Goal: Transaction & Acquisition: Book appointment/travel/reservation

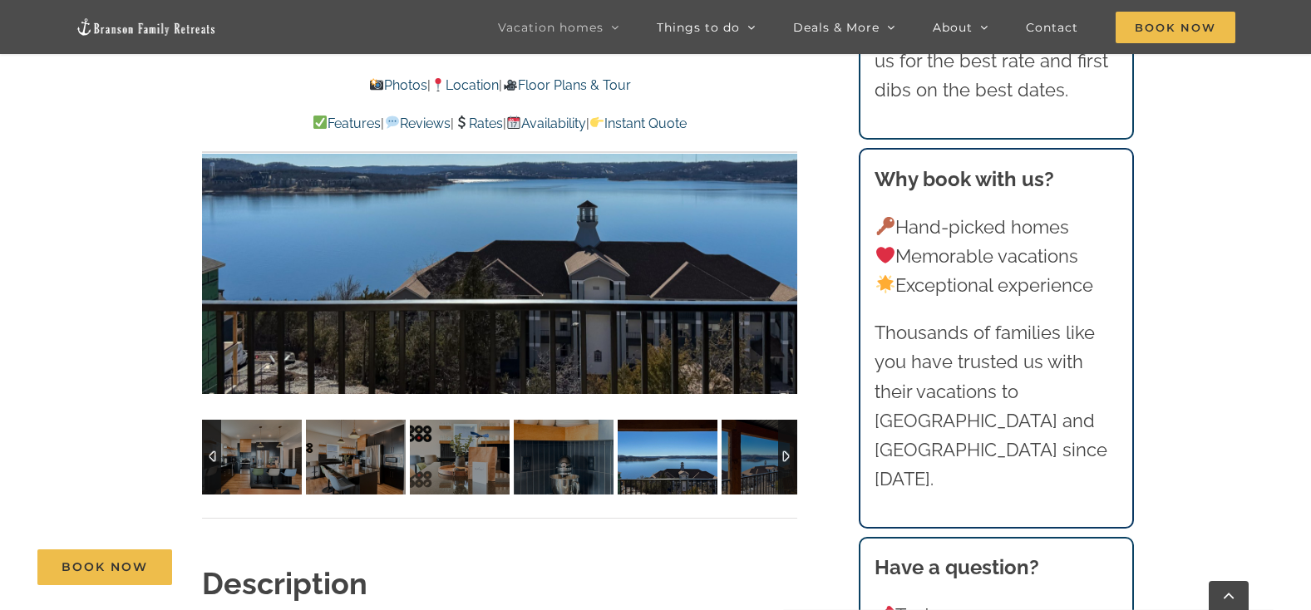
scroll to position [1203, 0]
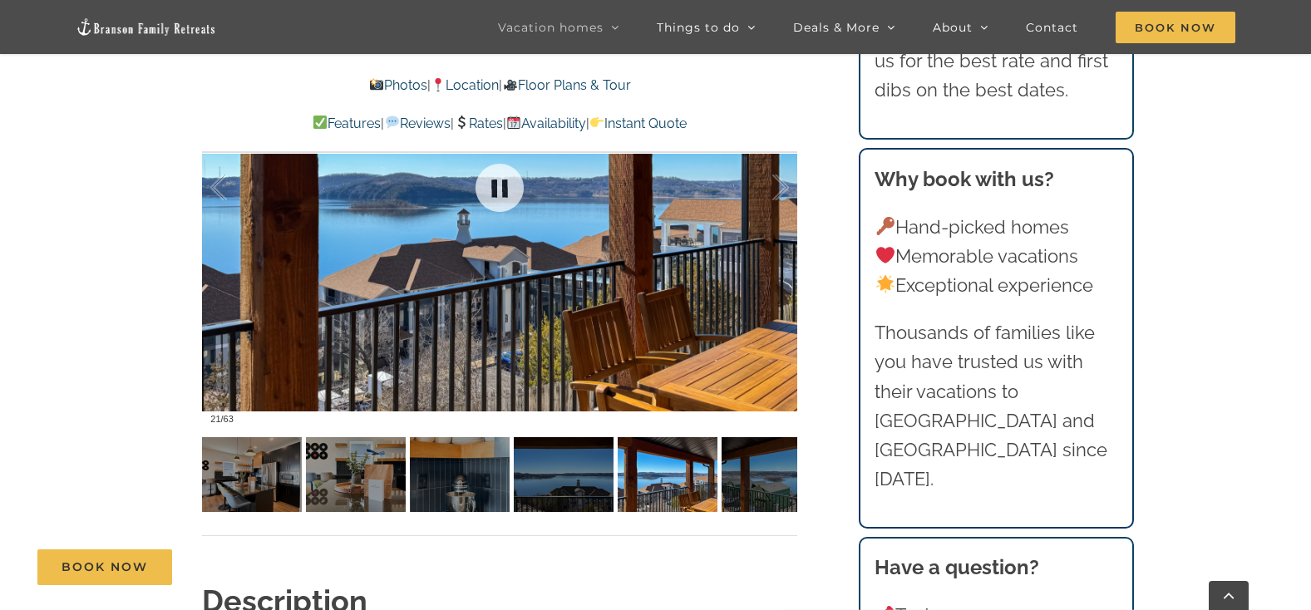
drag, startPoint x: 725, startPoint y: 350, endPoint x: 536, endPoint y: 376, distance: 190.5
click at [642, 352] on div at bounding box center [499, 187] width 595 height 489
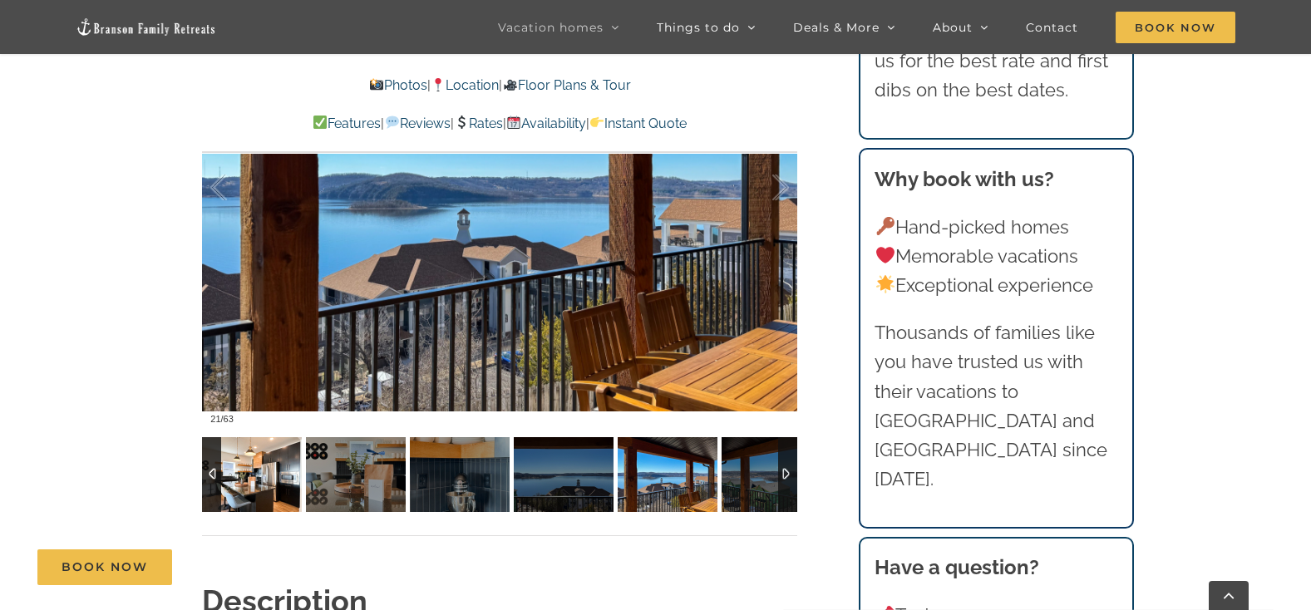
click at [234, 471] on img at bounding box center [252, 474] width 100 height 75
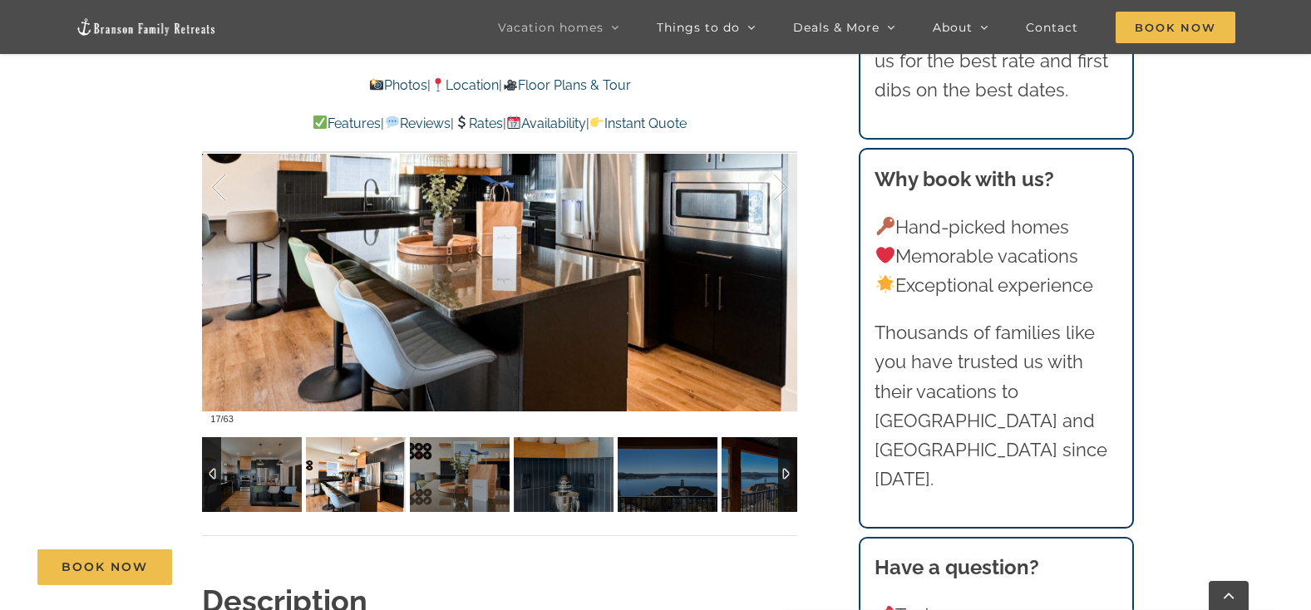
click at [374, 479] on img at bounding box center [356, 474] width 100 height 75
click at [456, 487] on img at bounding box center [460, 474] width 100 height 75
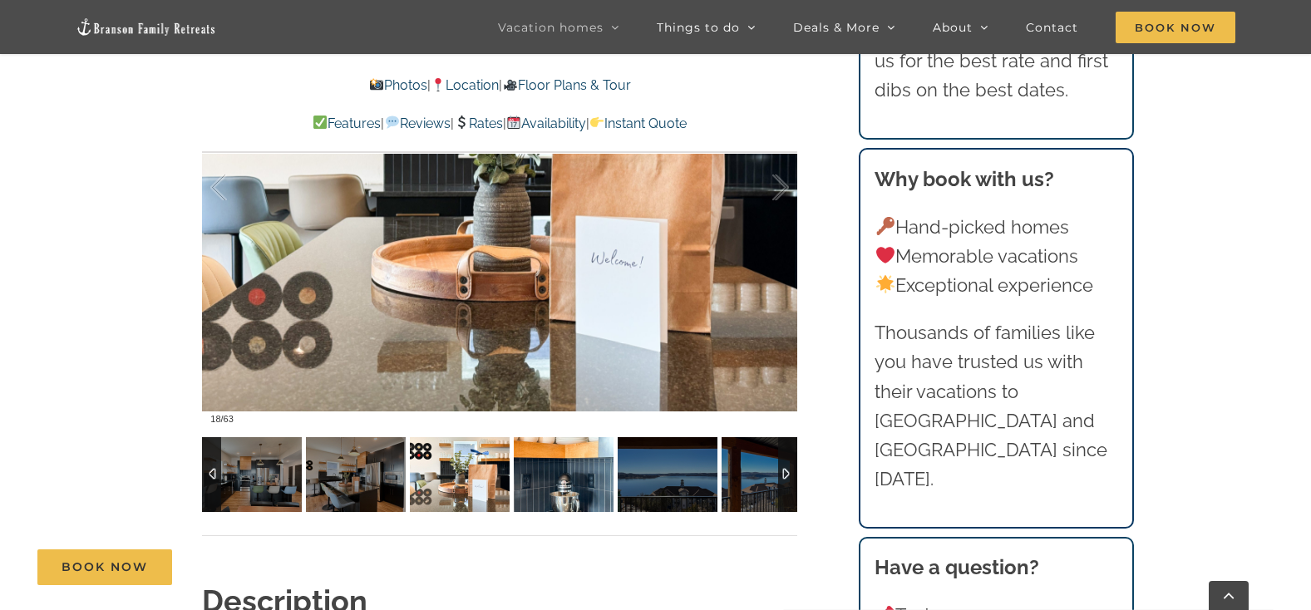
click at [544, 509] on img at bounding box center [564, 474] width 100 height 75
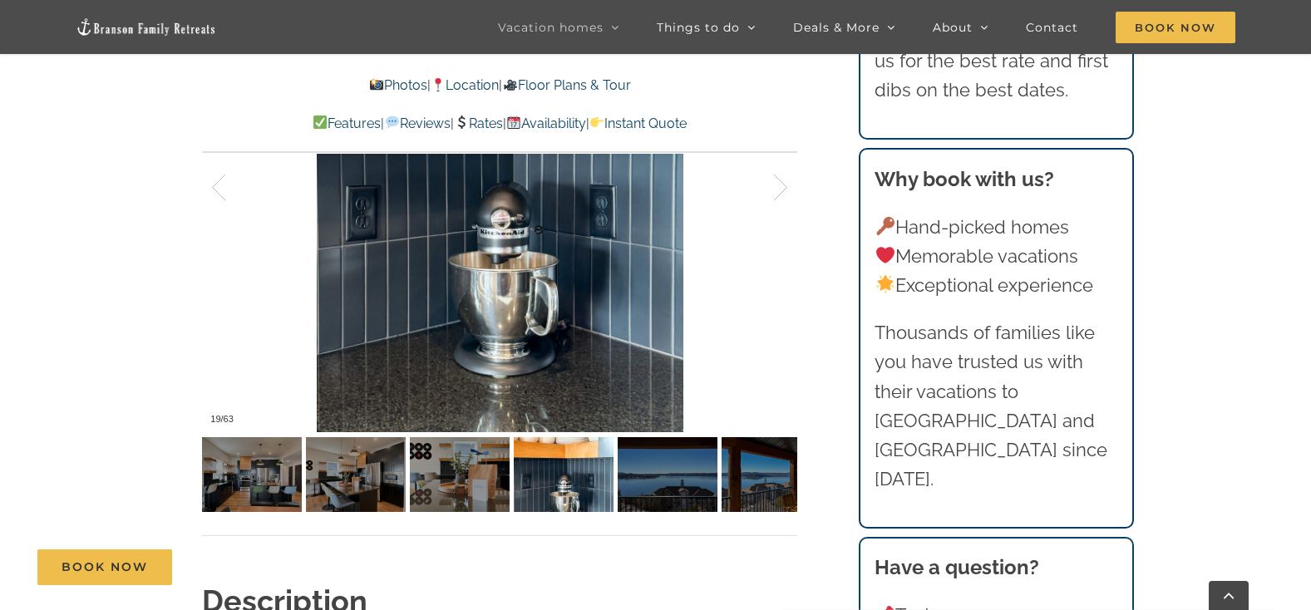
click at [606, 523] on div "Legends Pointe A Branson vacation home that’s music to your ears A very clean h…" at bounding box center [499, 89] width 595 height 982
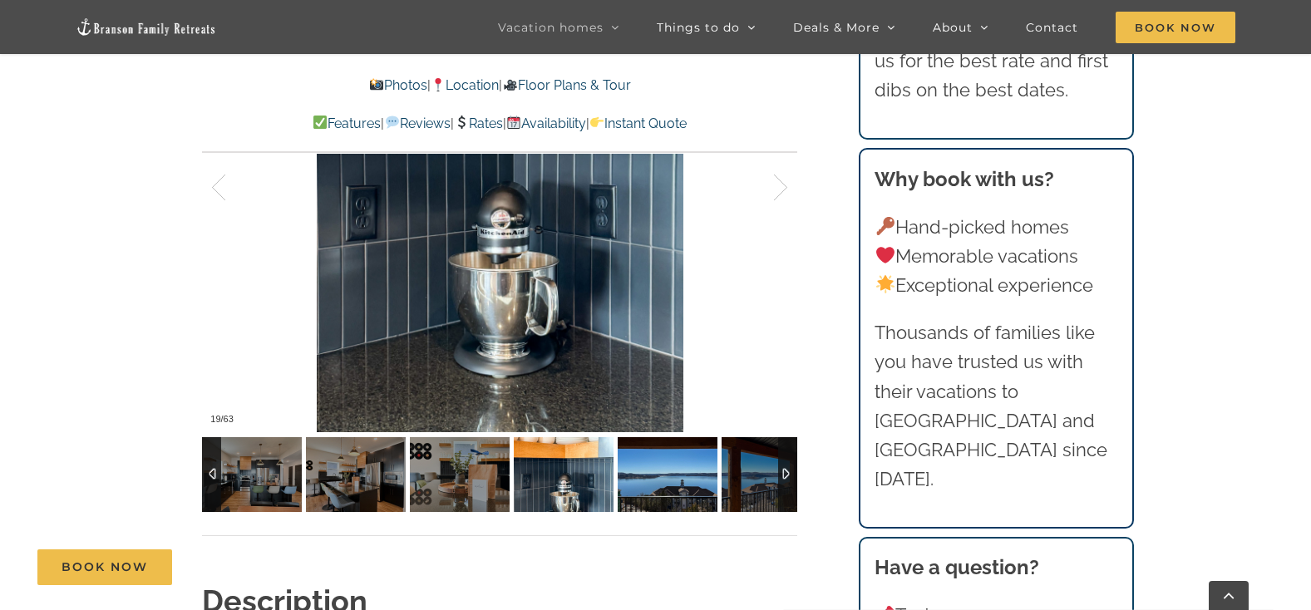
click at [669, 482] on img at bounding box center [668, 474] width 100 height 75
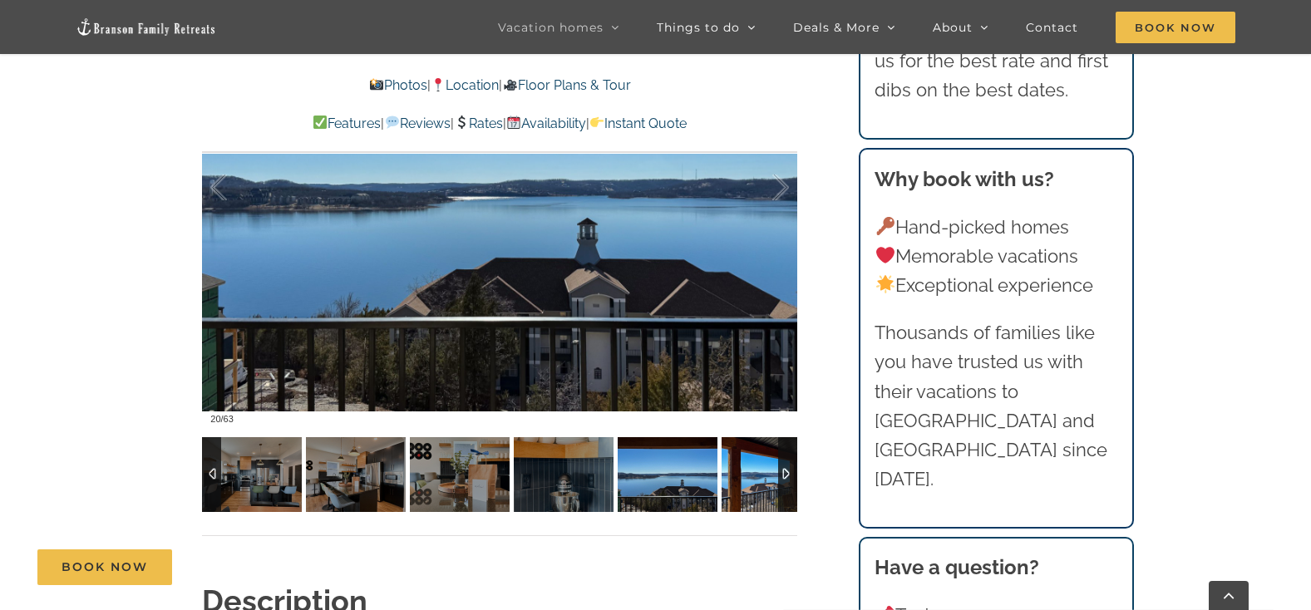
click at [764, 490] on img at bounding box center [771, 474] width 100 height 75
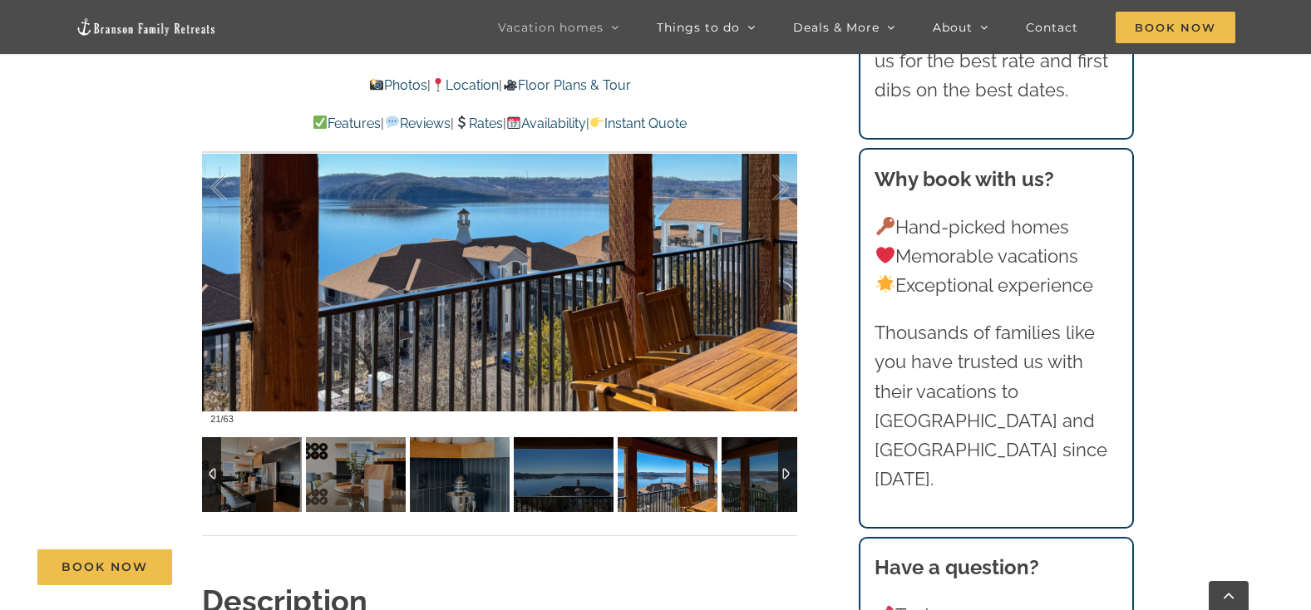
click at [785, 465] on div at bounding box center [787, 474] width 19 height 75
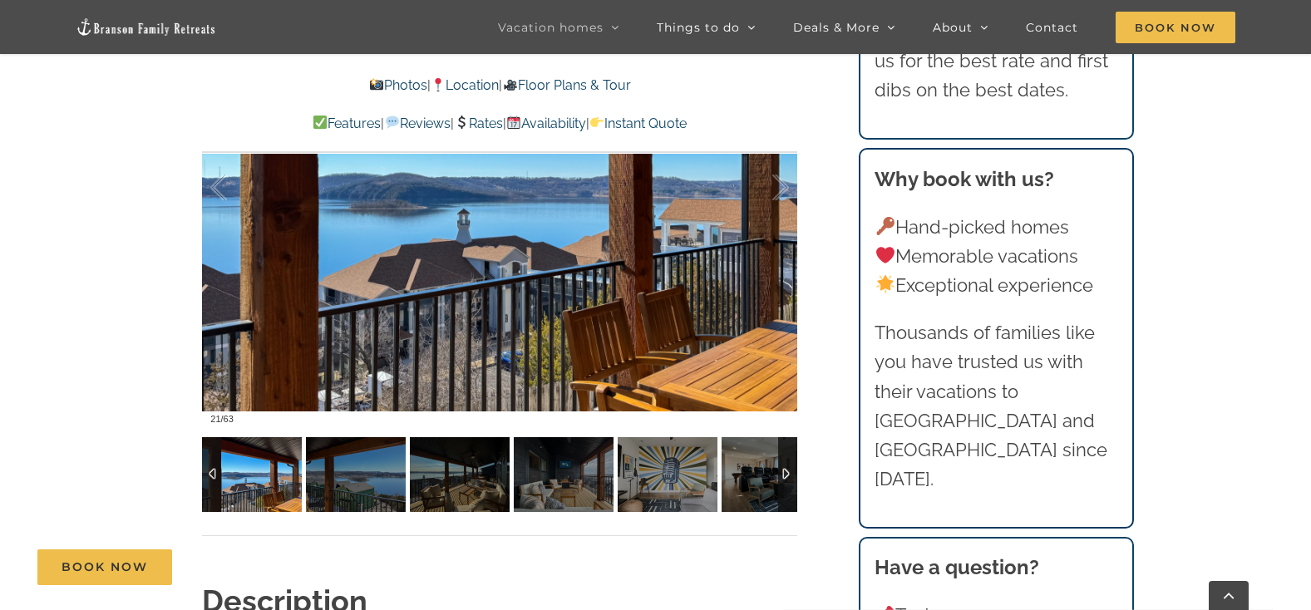
click at [785, 465] on div at bounding box center [787, 474] width 19 height 75
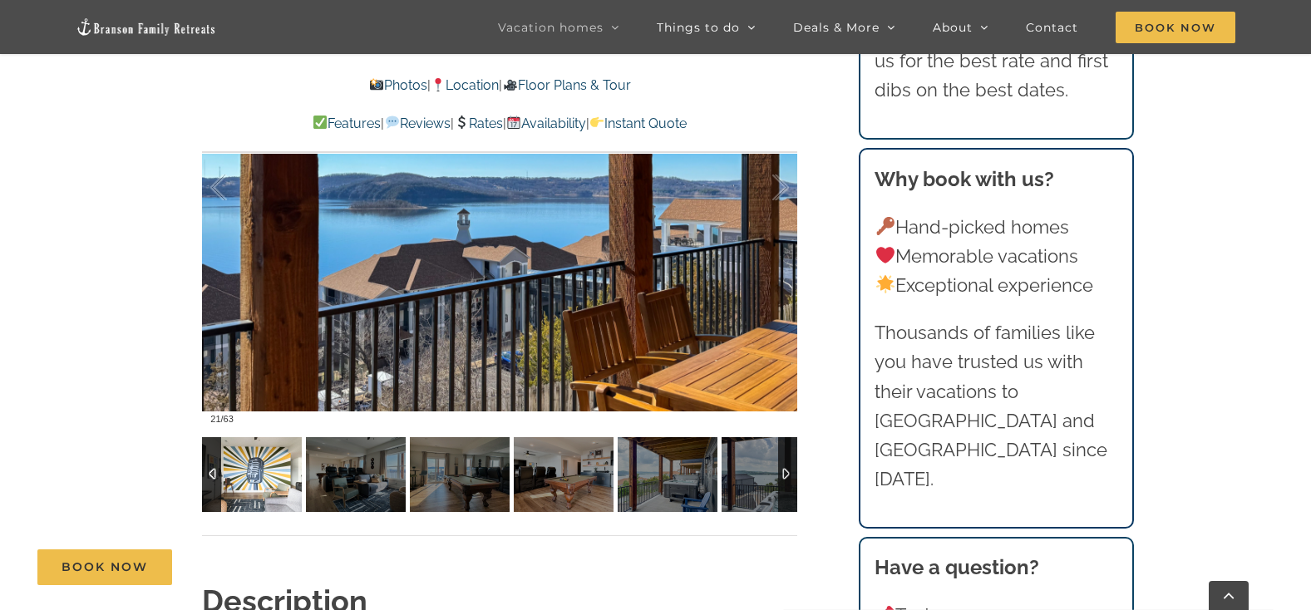
click at [255, 468] on img at bounding box center [252, 474] width 100 height 75
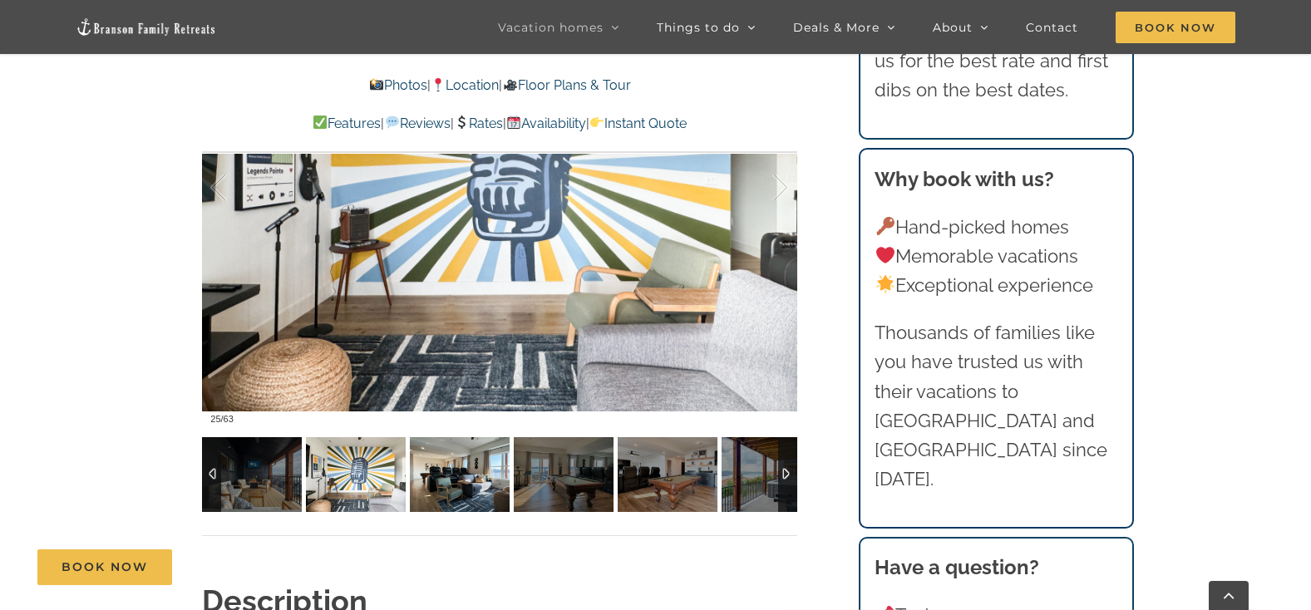
click at [444, 475] on img at bounding box center [460, 474] width 100 height 75
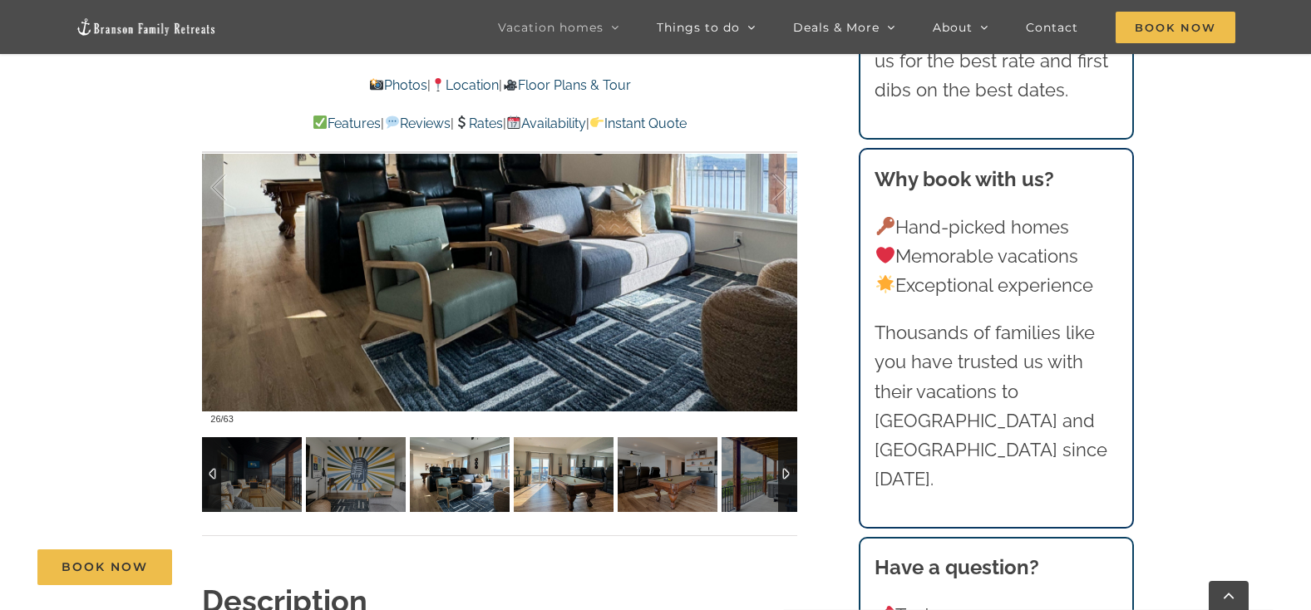
click at [559, 470] on img at bounding box center [564, 474] width 100 height 75
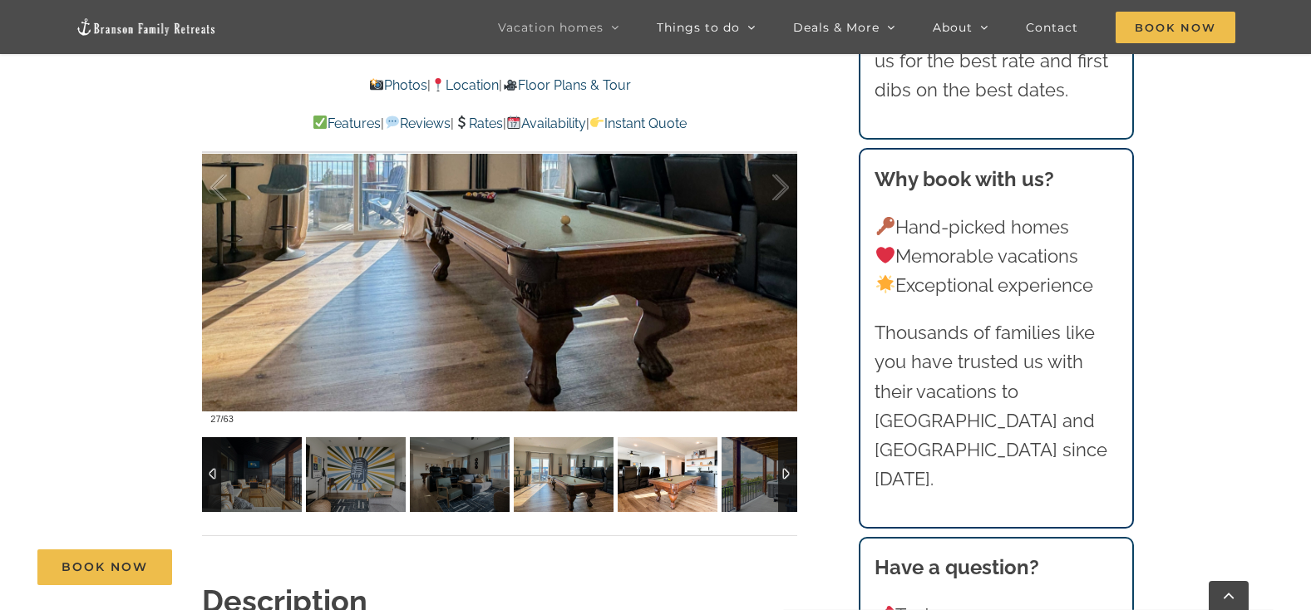
click at [669, 499] on img at bounding box center [668, 474] width 100 height 75
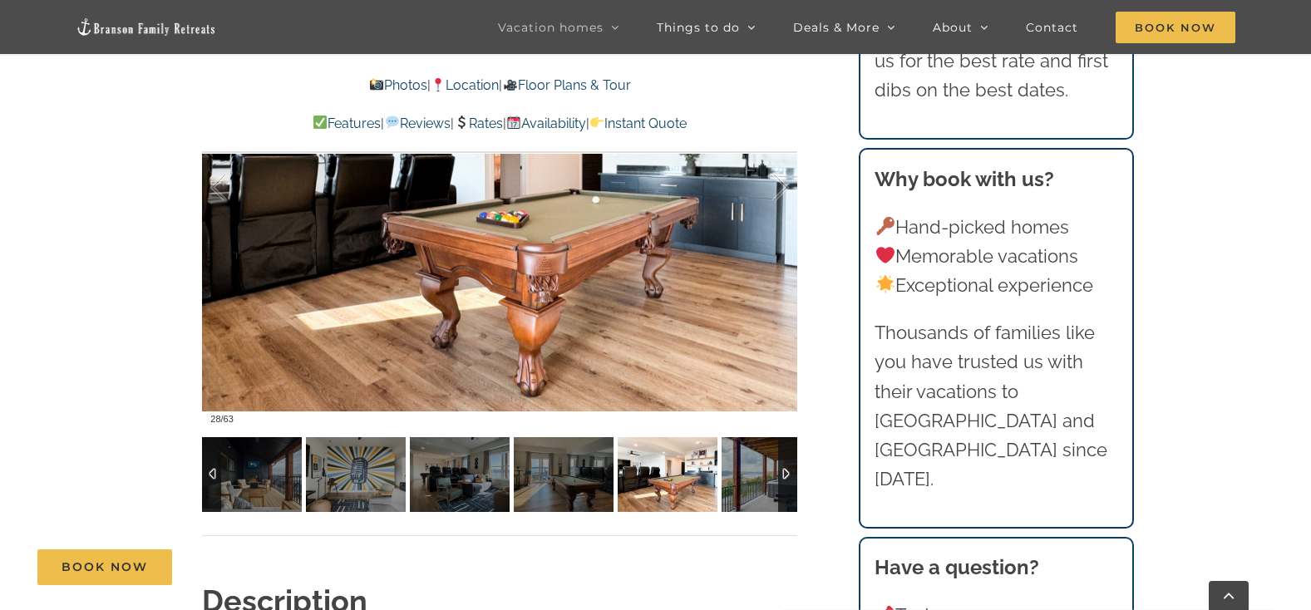
click at [789, 490] on div at bounding box center [787, 474] width 19 height 75
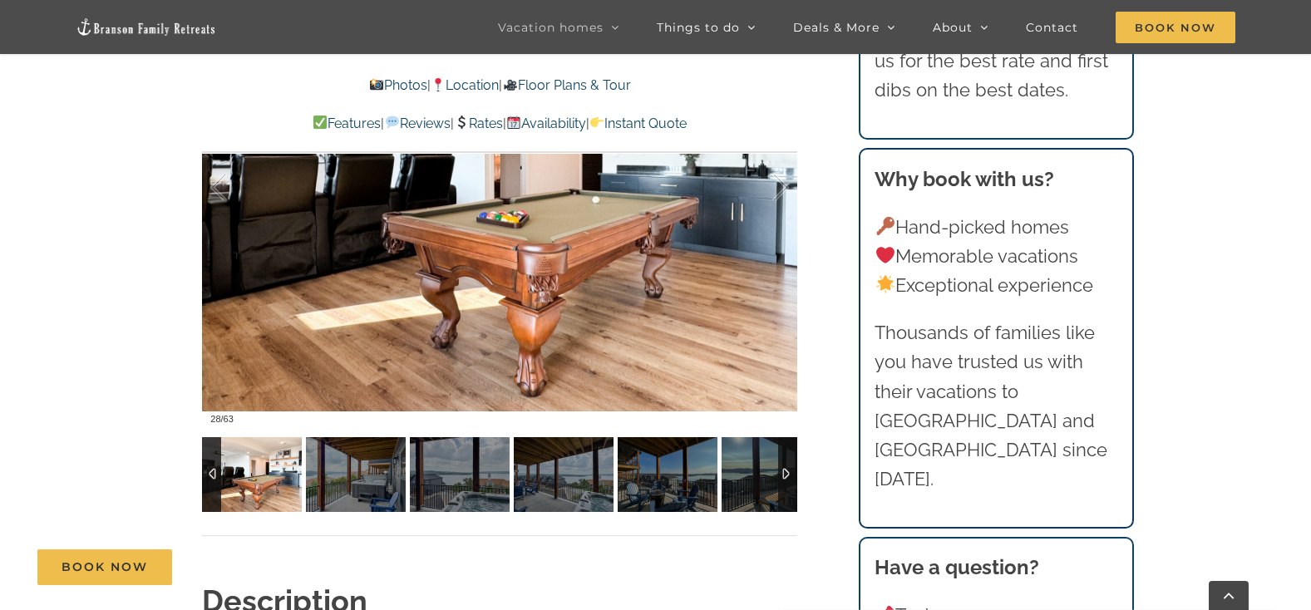
click at [782, 466] on div at bounding box center [787, 474] width 19 height 75
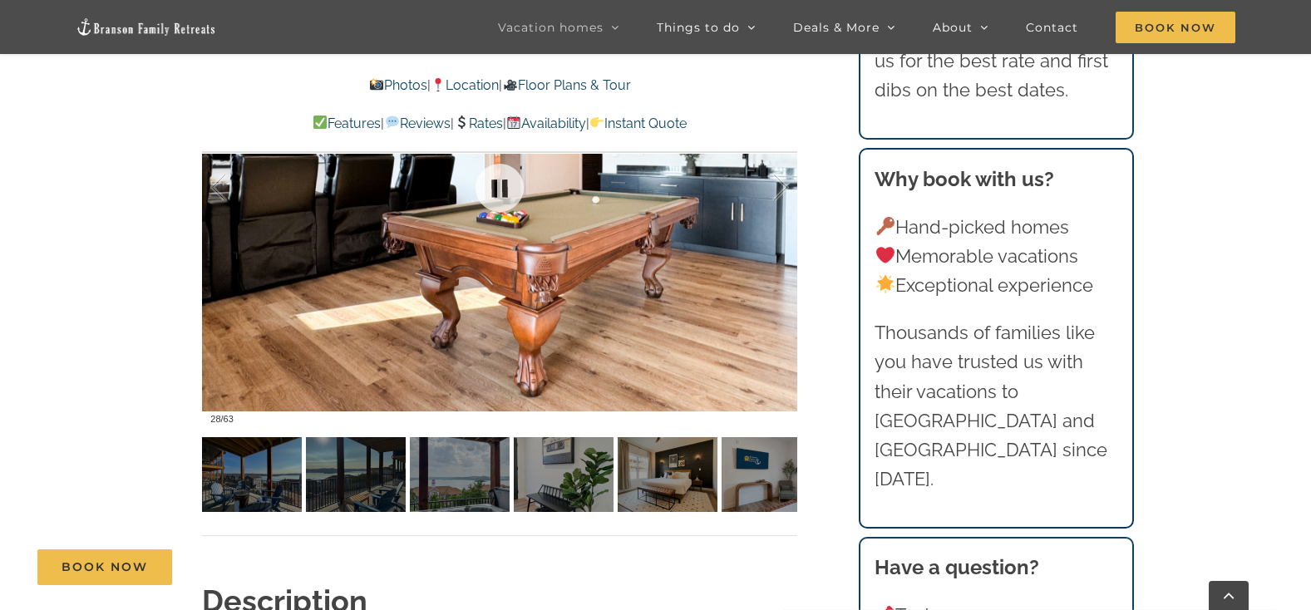
click at [662, 256] on div at bounding box center [499, 187] width 595 height 489
click at [499, 180] on link at bounding box center [499, 188] width 66 height 66
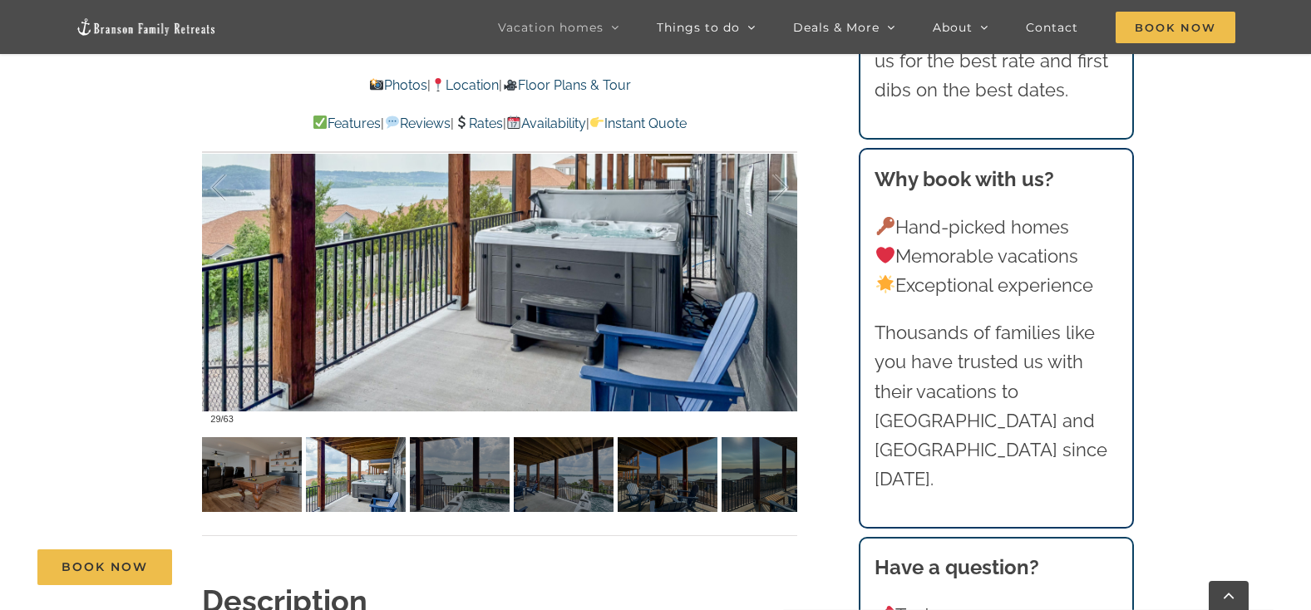
click at [494, 178] on link at bounding box center [499, 188] width 66 height 66
click at [519, 209] on link at bounding box center [499, 188] width 66 height 66
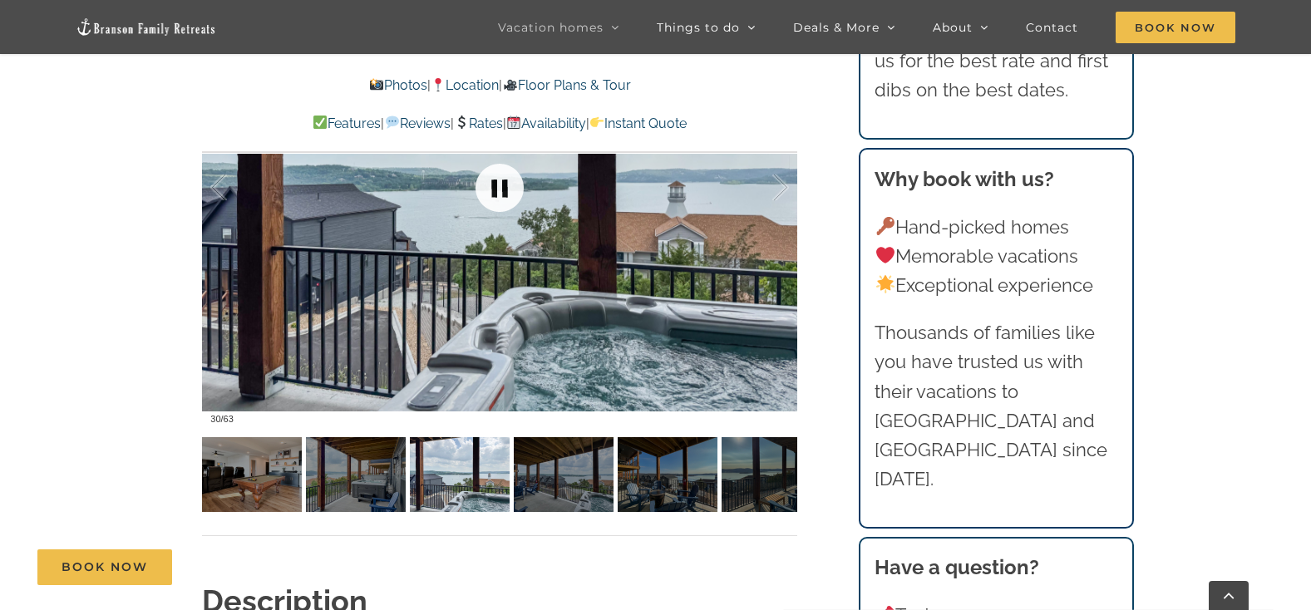
click at [500, 174] on link at bounding box center [499, 188] width 66 height 66
click at [506, 184] on link at bounding box center [499, 188] width 66 height 66
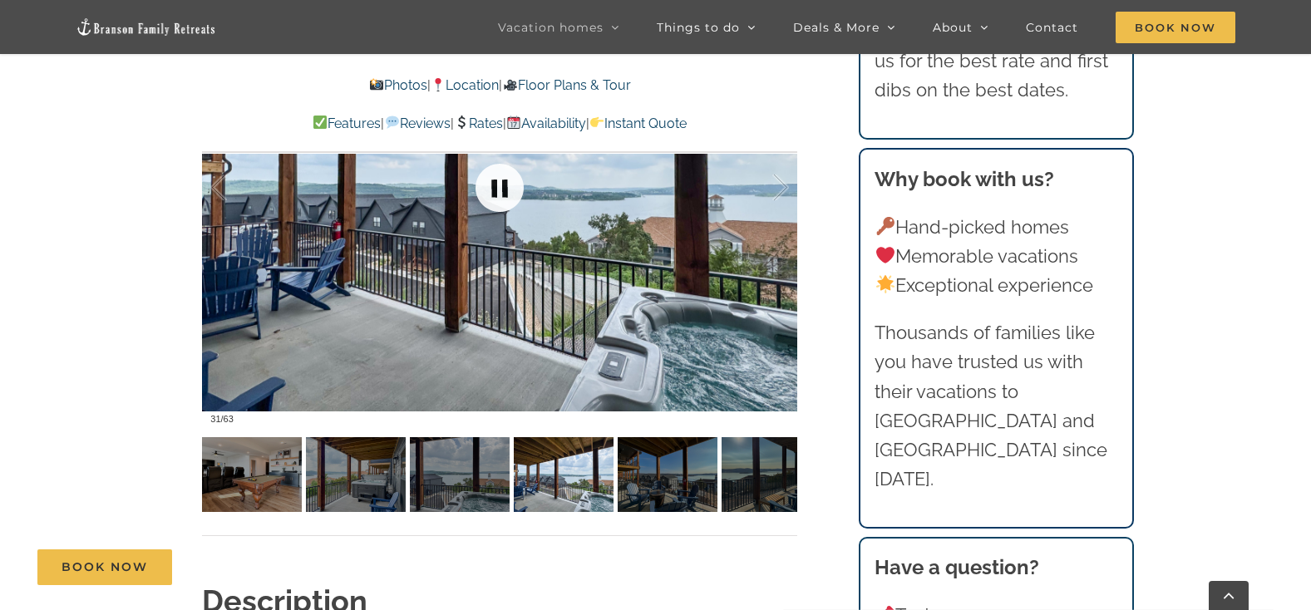
click at [505, 185] on link at bounding box center [499, 188] width 66 height 66
click at [501, 185] on link at bounding box center [499, 188] width 66 height 66
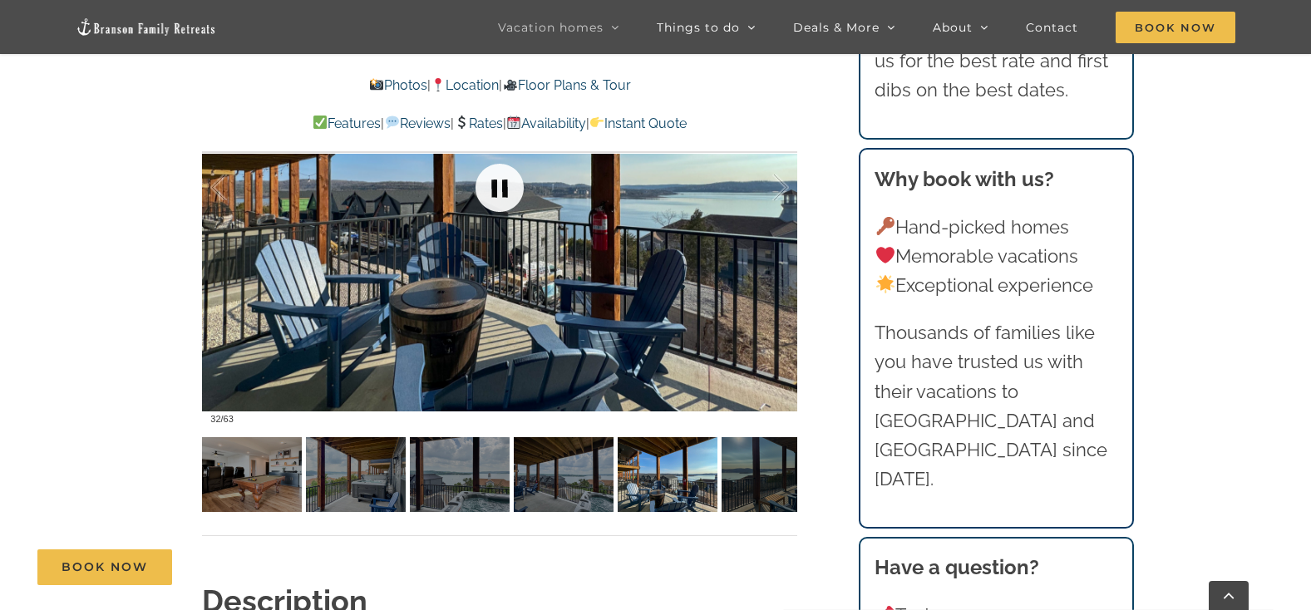
click at [501, 185] on link at bounding box center [499, 188] width 66 height 66
click at [494, 180] on link at bounding box center [499, 188] width 66 height 66
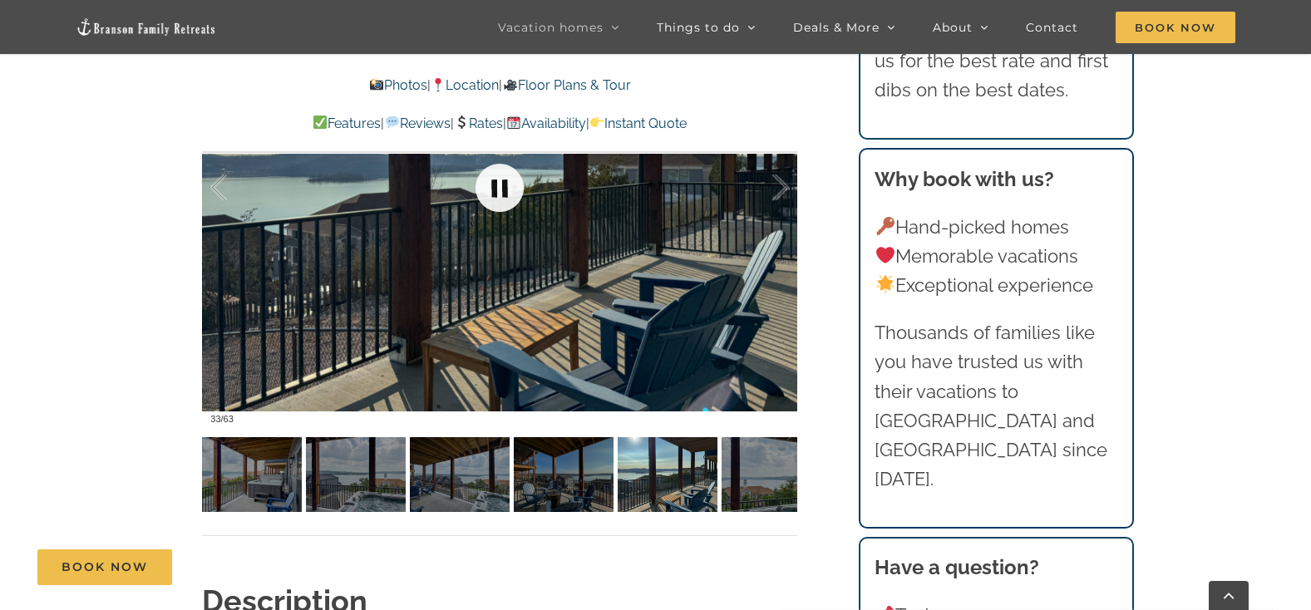
click at [494, 180] on link at bounding box center [499, 188] width 66 height 66
click at [504, 179] on link at bounding box center [499, 188] width 66 height 66
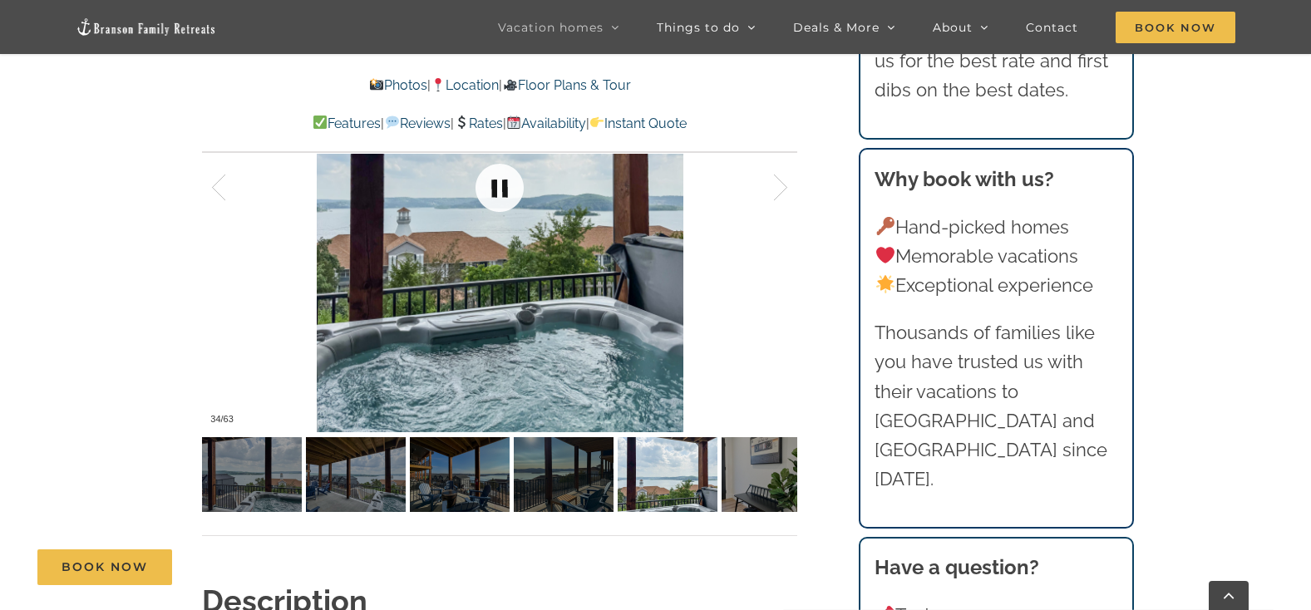
click at [504, 177] on link at bounding box center [499, 188] width 66 height 66
click at [495, 180] on link at bounding box center [499, 188] width 66 height 66
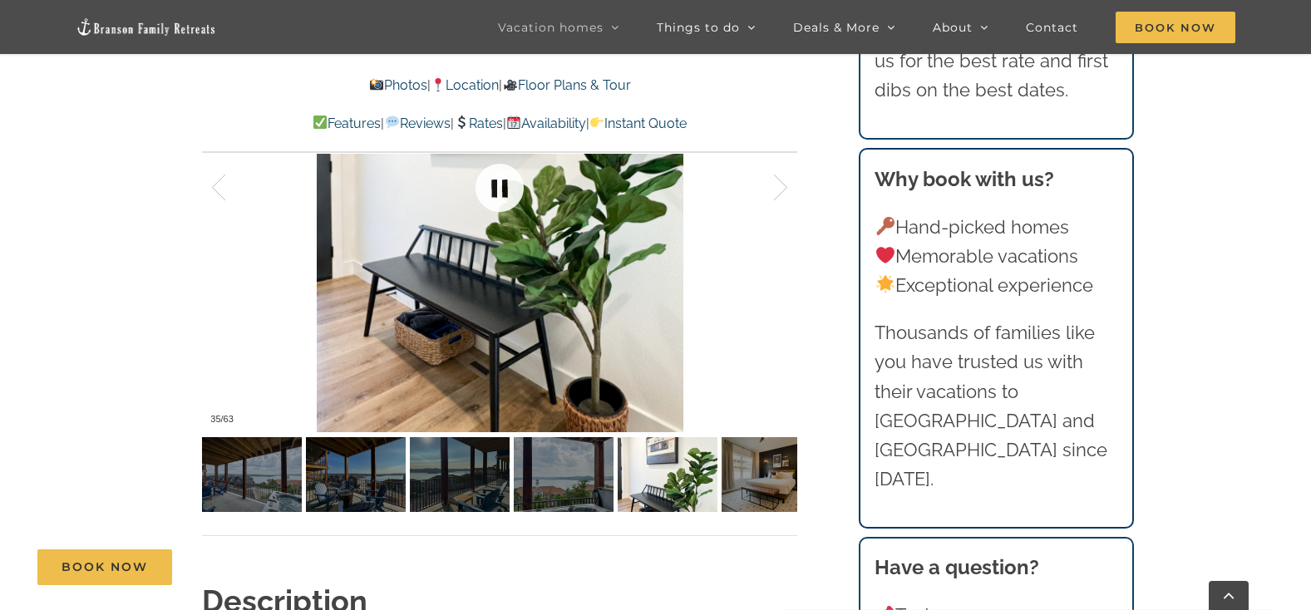
click at [495, 178] on link at bounding box center [499, 188] width 66 height 66
click at [495, 175] on link at bounding box center [499, 188] width 66 height 66
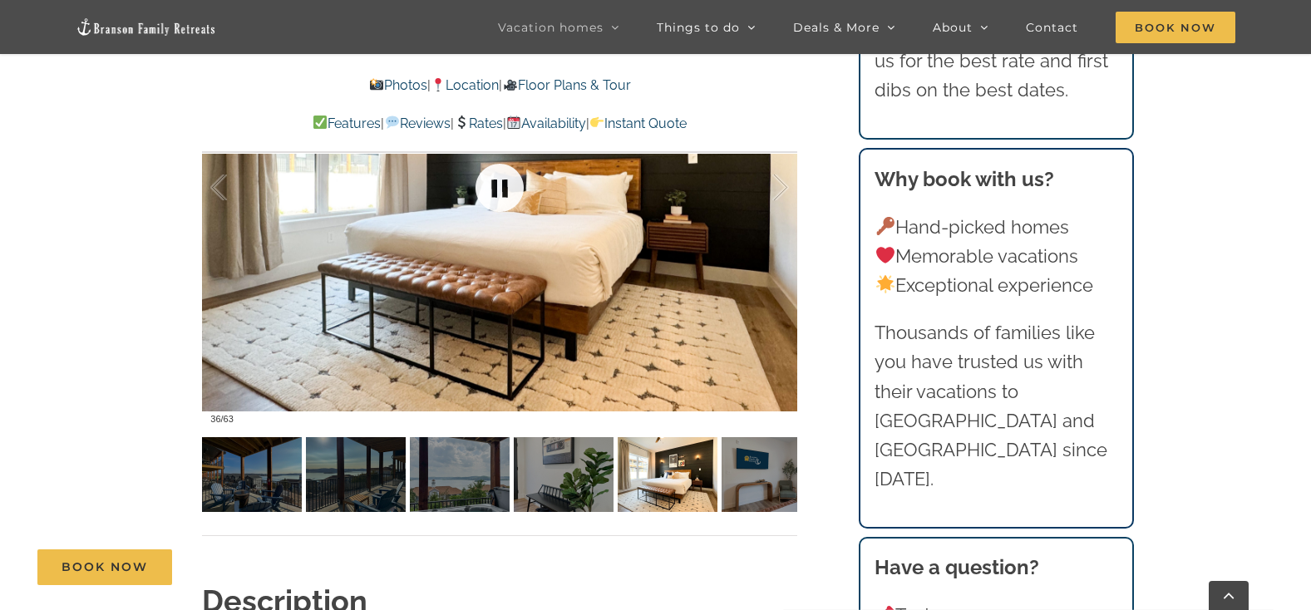
click at [495, 175] on link at bounding box center [499, 188] width 66 height 66
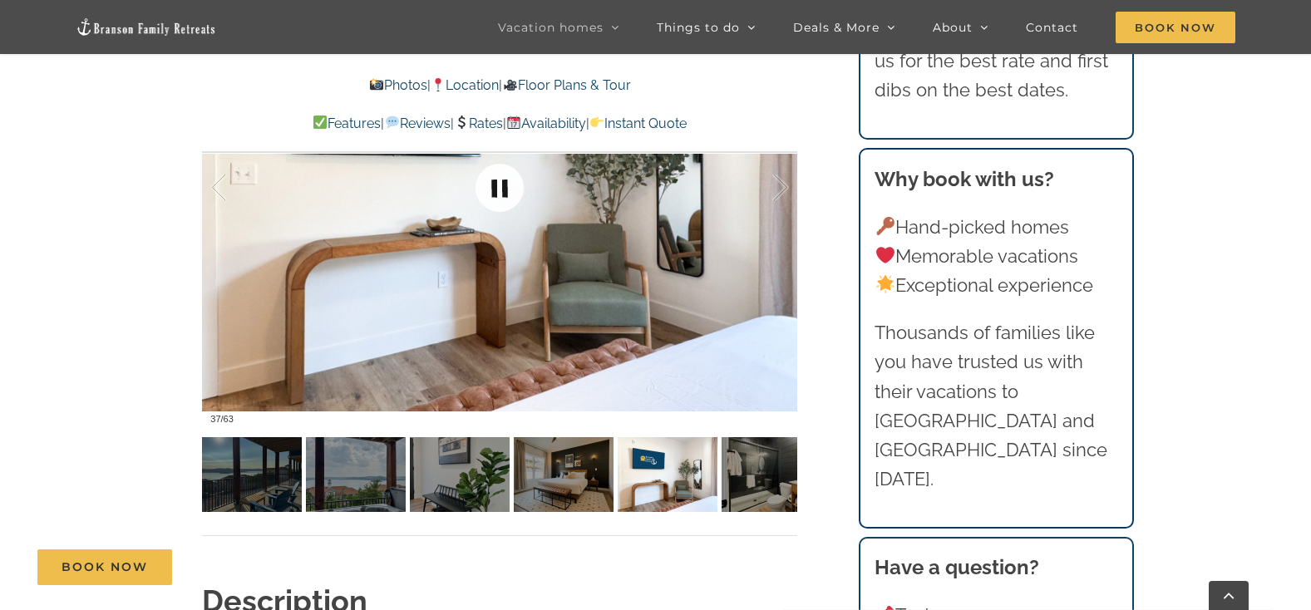
click at [495, 175] on link at bounding box center [499, 188] width 66 height 66
click at [496, 183] on link at bounding box center [499, 188] width 66 height 66
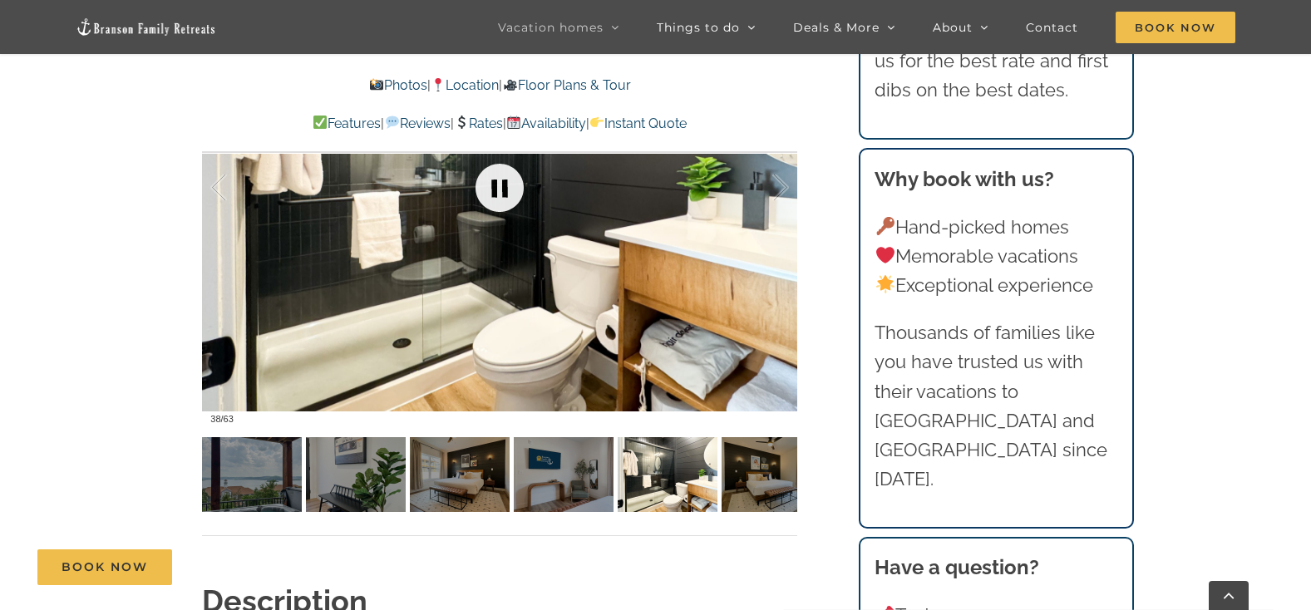
click at [496, 183] on link at bounding box center [499, 188] width 66 height 66
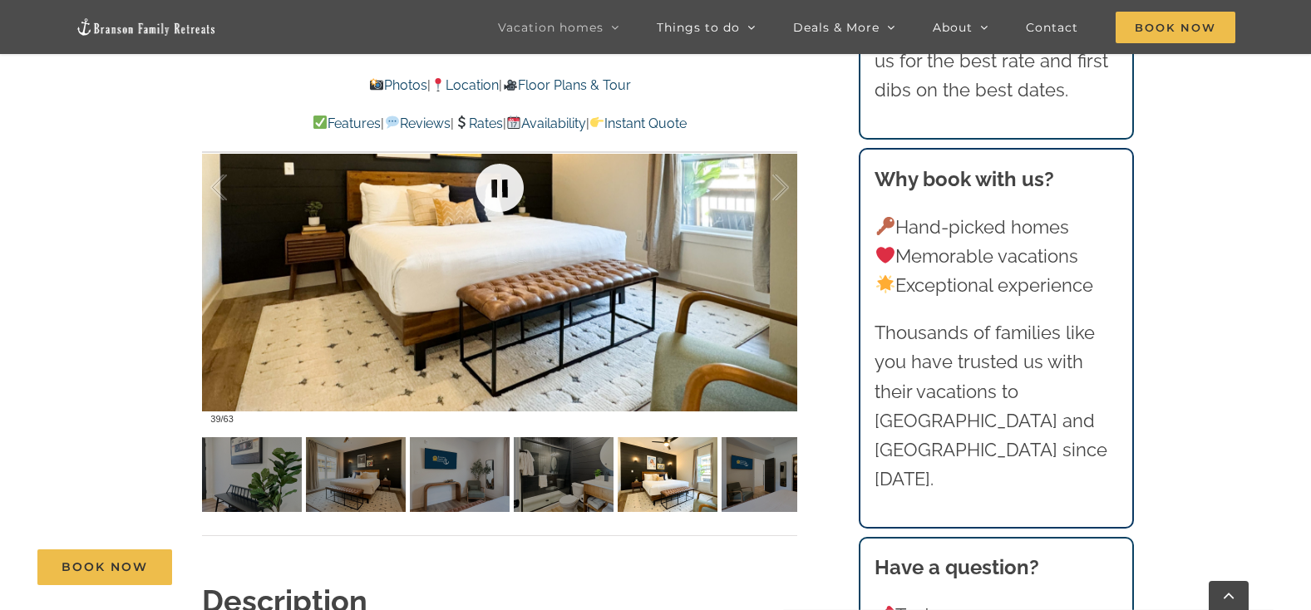
click at [496, 183] on link at bounding box center [499, 188] width 66 height 66
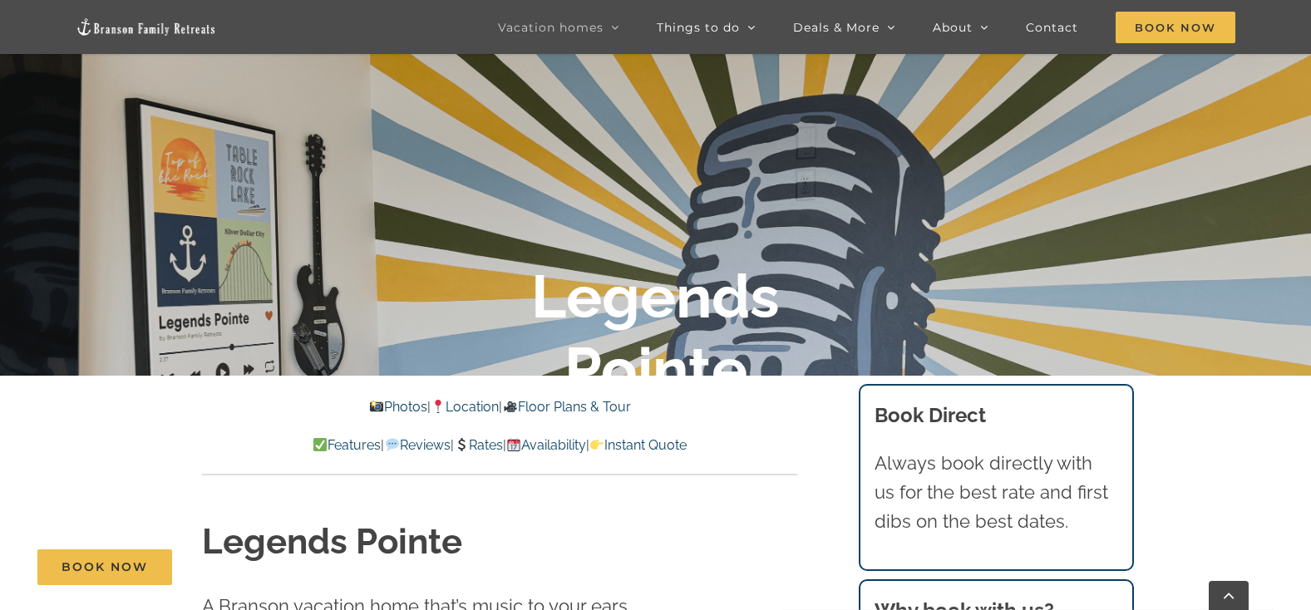
scroll to position [353, 0]
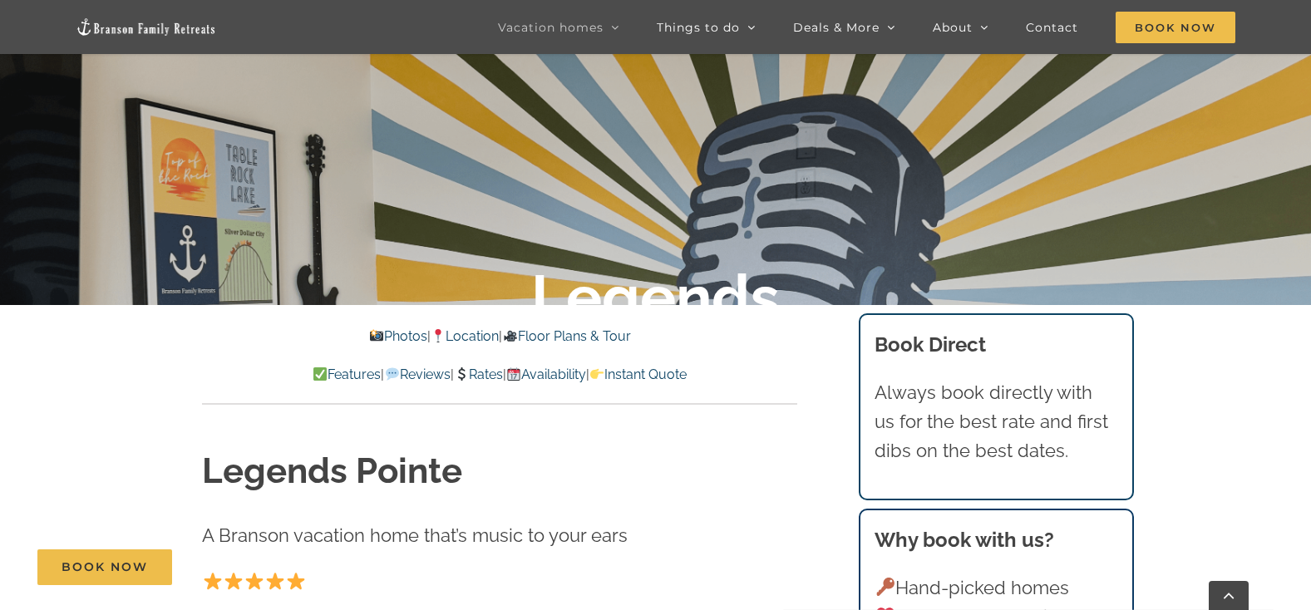
click at [481, 364] on p "Features | Reviews | Rates | Availability | Instant Quote" at bounding box center [499, 375] width 595 height 22
click at [485, 367] on link "Rates" at bounding box center [478, 375] width 49 height 16
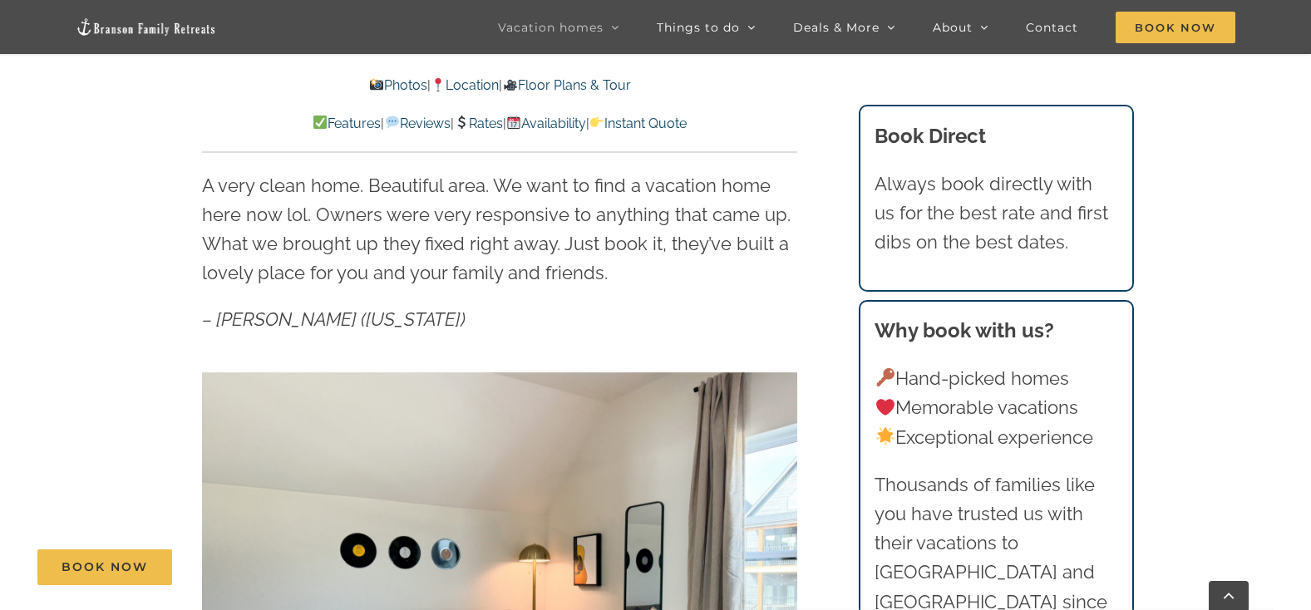
scroll to position [583, 0]
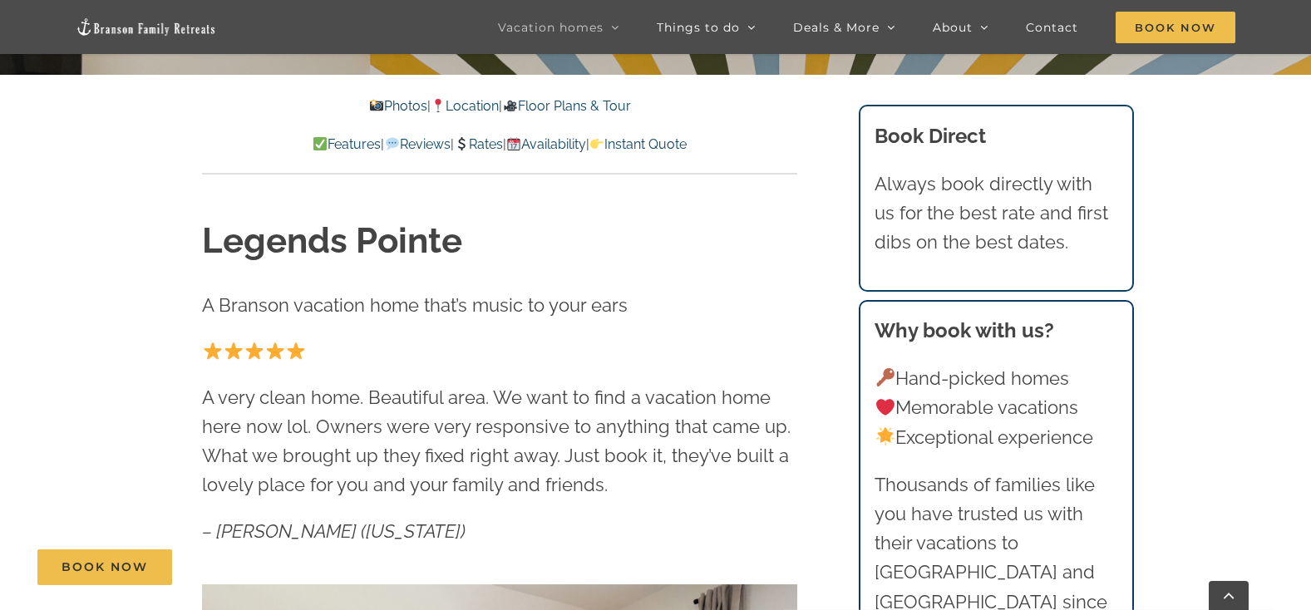
click at [598, 101] on link "Floor Plans & Tour" at bounding box center [566, 106] width 128 height 16
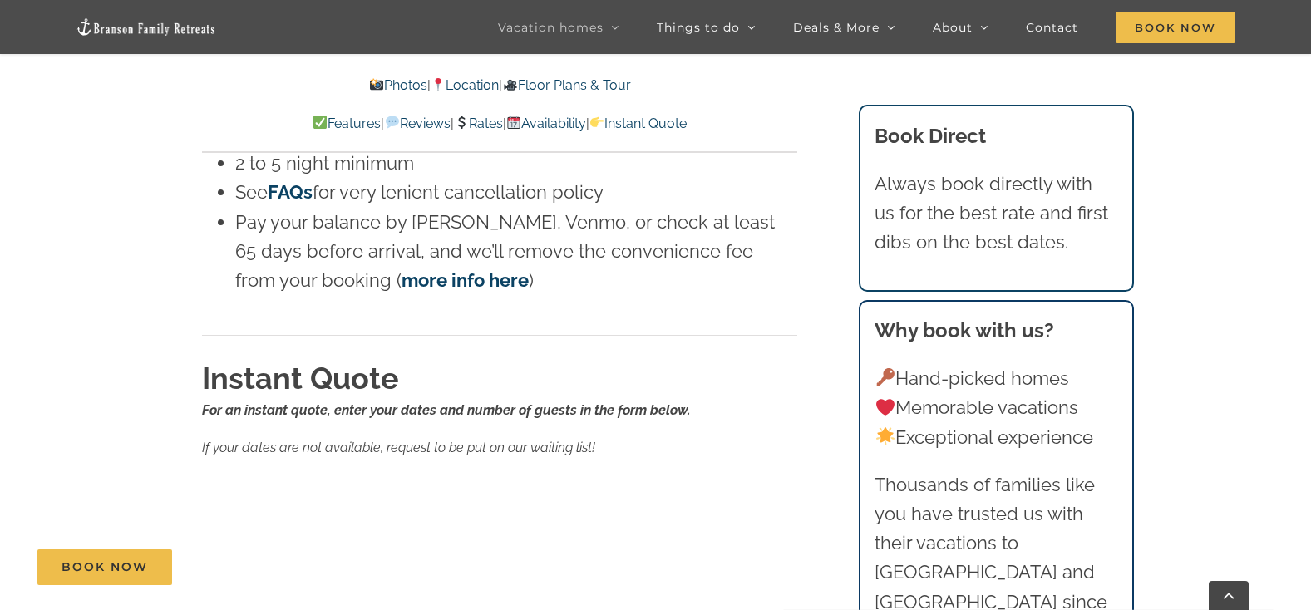
scroll to position [10228, 0]
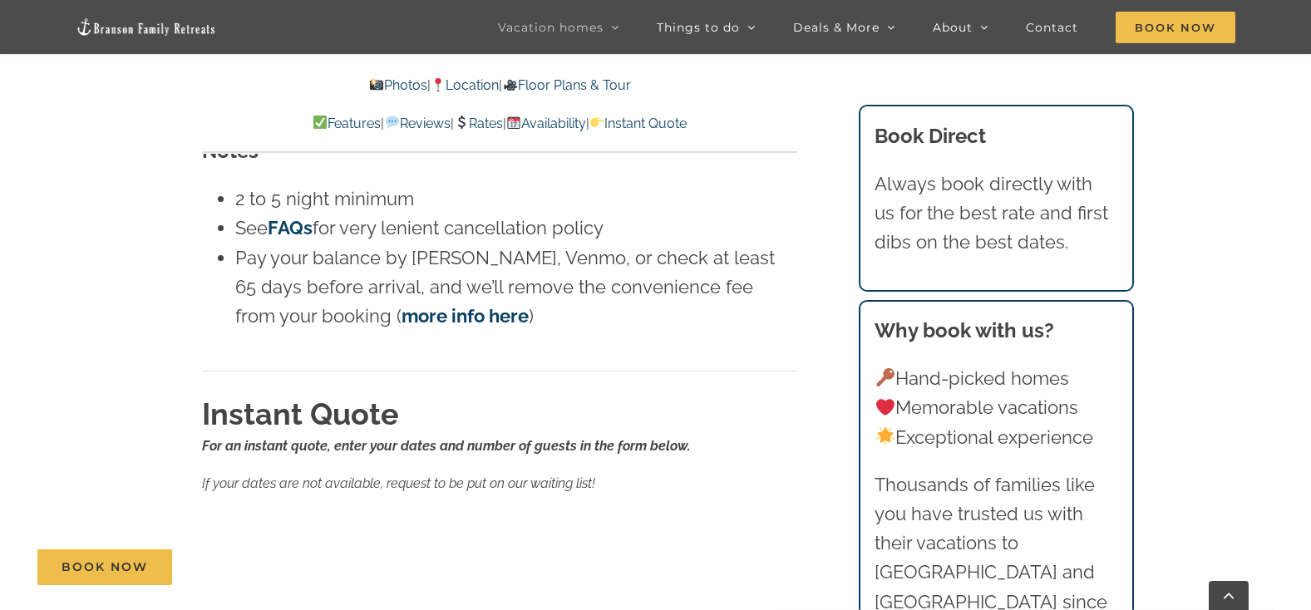
click at [376, 575] on div "Book Now" at bounding box center [667, 567] width 1260 height 36
click at [375, 580] on div "Book Now" at bounding box center [667, 567] width 1260 height 36
click at [253, 573] on div "Book Now" at bounding box center [667, 567] width 1260 height 36
click at [255, 578] on div "Book Now" at bounding box center [667, 567] width 1260 height 36
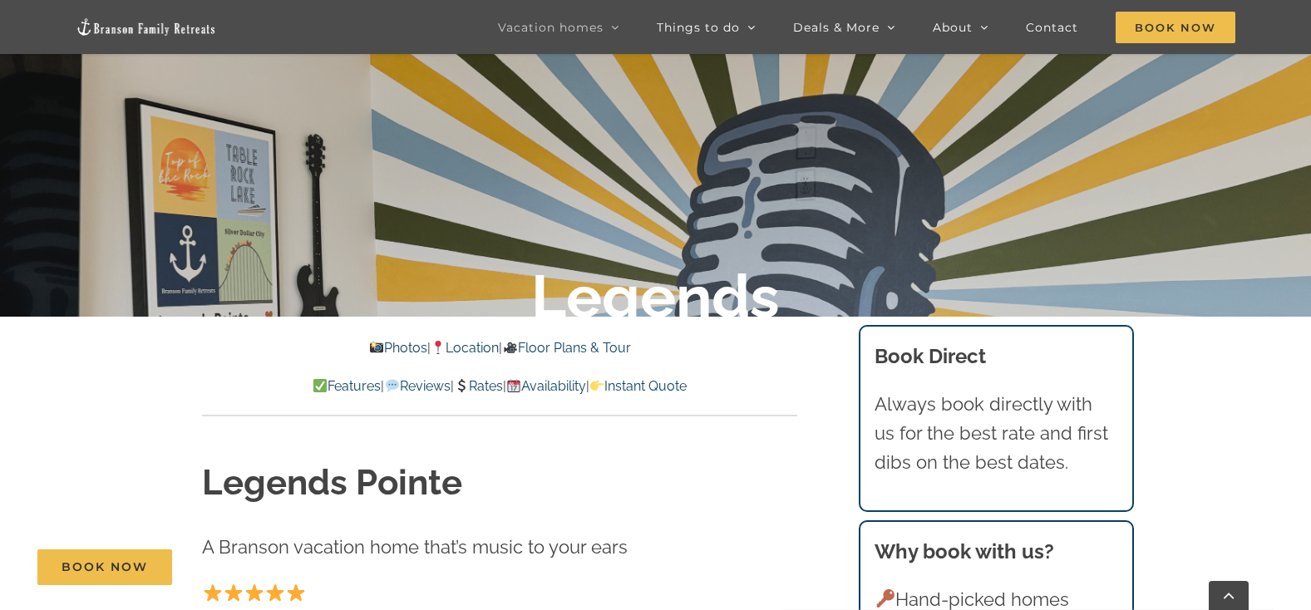
scroll to position [0, 0]
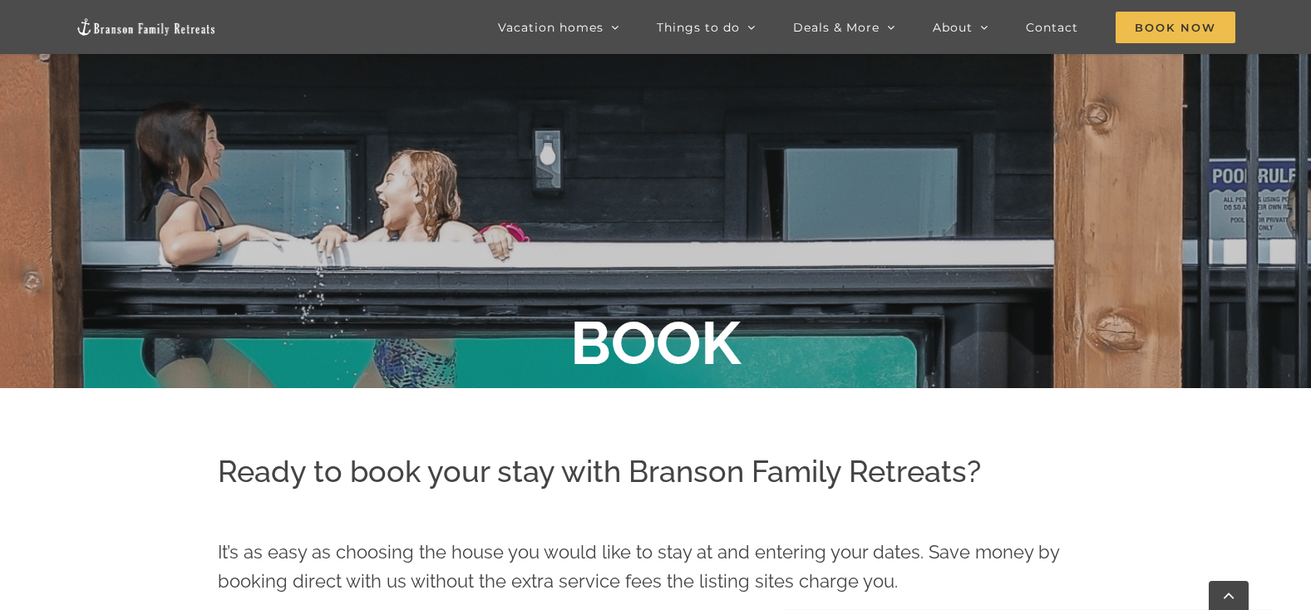
scroll to position [131, 0]
